Goal: Task Accomplishment & Management: Complete application form

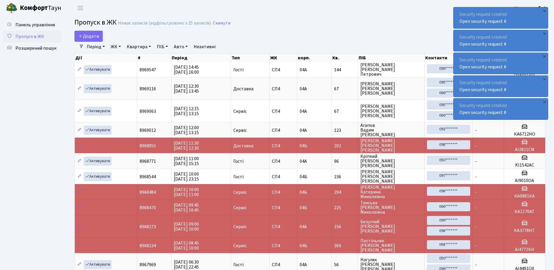
select select "25"
click at [89, 33] on link "Додати" at bounding box center [88, 36] width 28 height 11
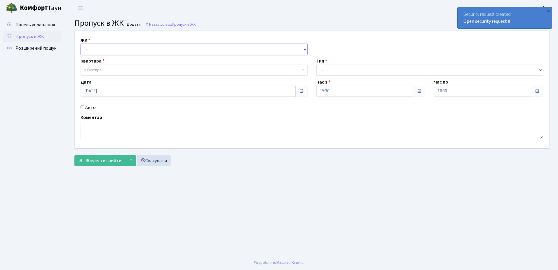
click at [122, 48] on select "- [STREET_ADDRESS]" at bounding box center [194, 49] width 227 height 11
select select "325"
click at [81, 44] on select "- [STREET_ADDRESS]" at bounding box center [194, 49] width 227 height 11
select select
click at [122, 69] on span "Квартира" at bounding box center [192, 70] width 216 height 6
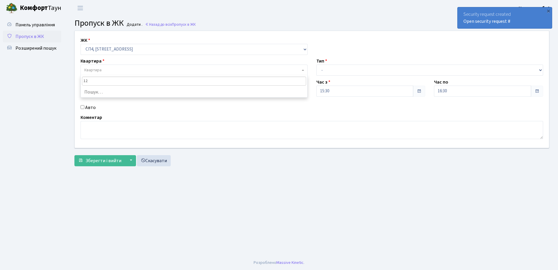
type input "123"
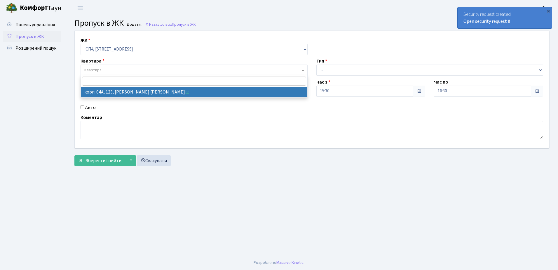
click at [82, 106] on input "Авто" at bounding box center [83, 107] width 4 height 4
checkbox input "true"
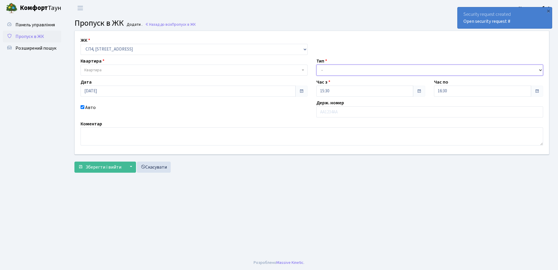
click at [371, 67] on select "- Доставка Таксі Гості Сервіс" at bounding box center [429, 70] width 227 height 11
select select "18"
click at [316, 65] on select "- Доставка Таксі Гості Сервіс" at bounding box center [429, 70] width 227 height 11
click at [352, 110] on input "text" at bounding box center [429, 111] width 227 height 11
type input "КА6543СХ"
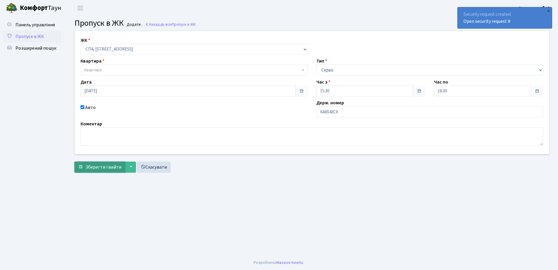
click at [109, 167] on span "Зберегти і вийти" at bounding box center [104, 167] width 36 height 6
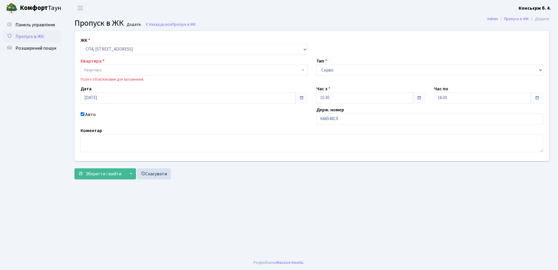
click at [128, 69] on span "Квартира" at bounding box center [192, 70] width 216 height 6
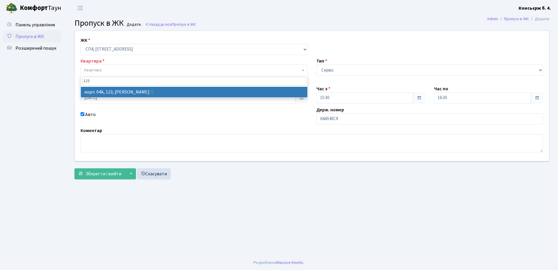
type input "123"
select select "21151"
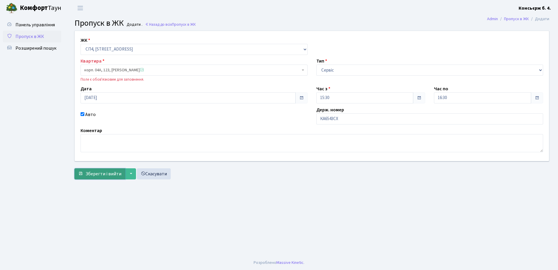
click at [99, 174] on span "Зберегти і вийти" at bounding box center [104, 173] width 36 height 6
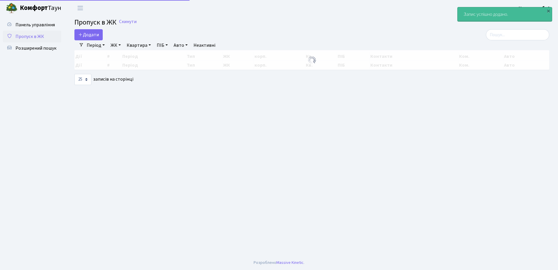
select select "25"
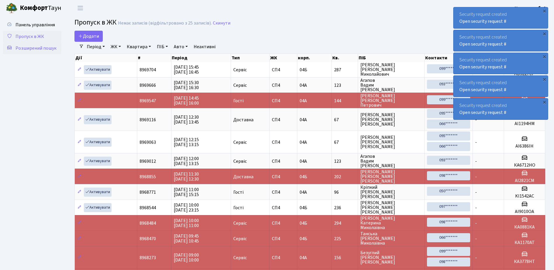
click at [39, 47] on span "Розширений пошук" at bounding box center [35, 48] width 41 height 6
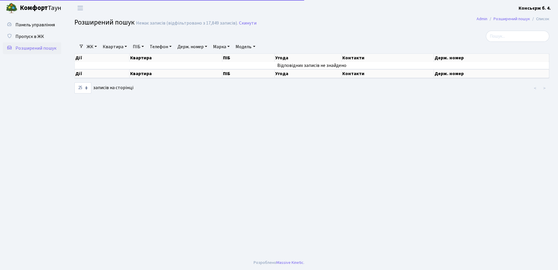
select select "25"
click at [40, 36] on span "Пропуск в ЖК" at bounding box center [29, 36] width 29 height 6
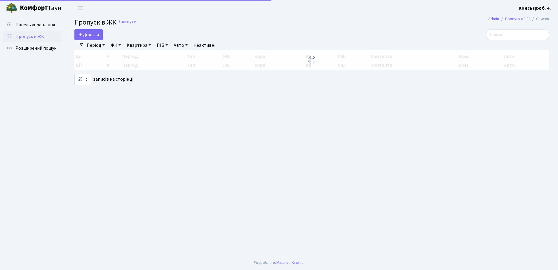
select select "25"
